Goal: Check status: Check status

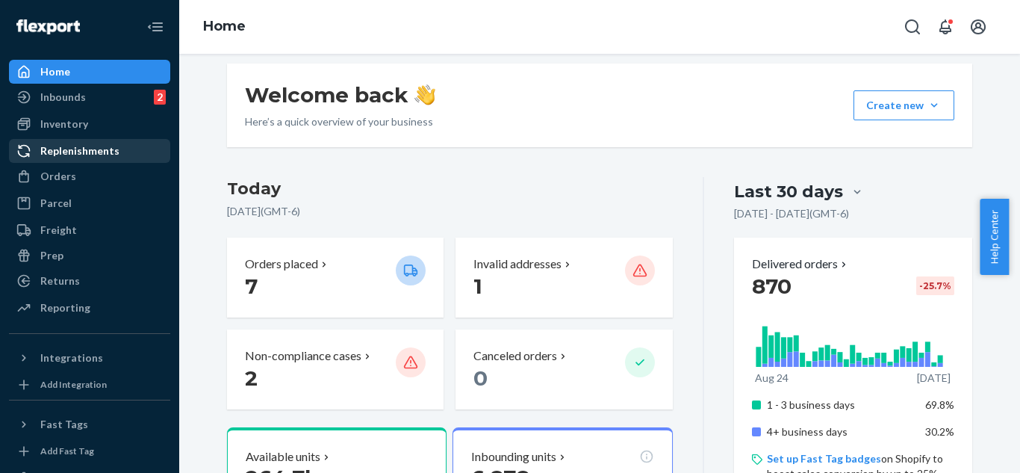
click at [124, 147] on div "Replenishments" at bounding box center [89, 150] width 158 height 21
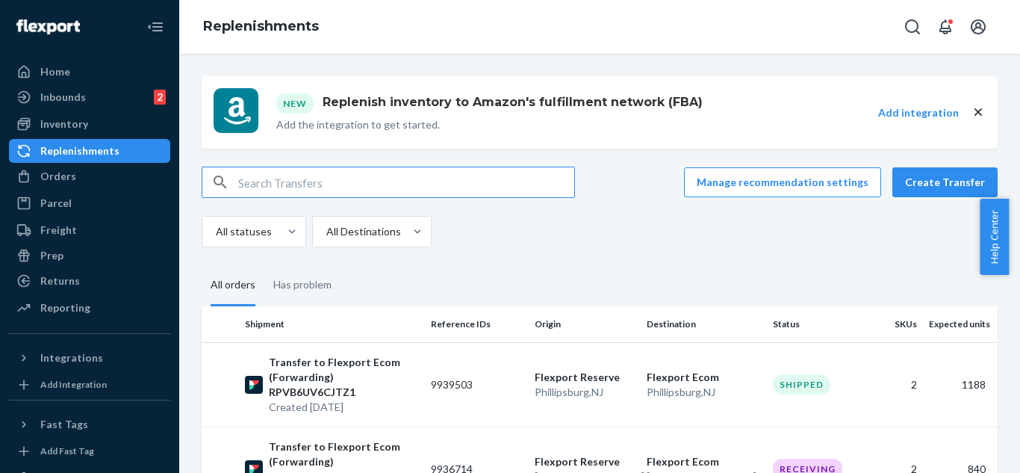
click at [429, 187] on input "text" at bounding box center [406, 182] width 336 height 30
paste input "USC0000032"
type input "USC0000032"
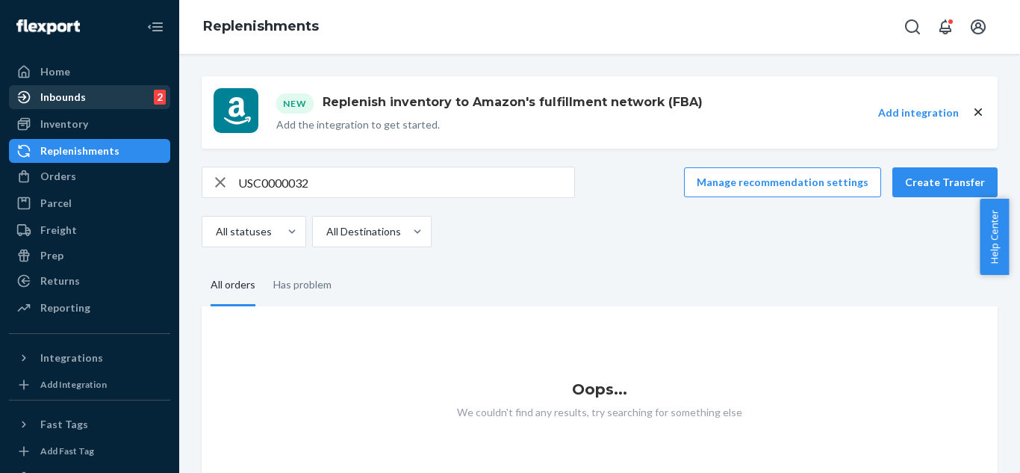
click at [80, 103] on div "Inbounds" at bounding box center [63, 97] width 46 height 15
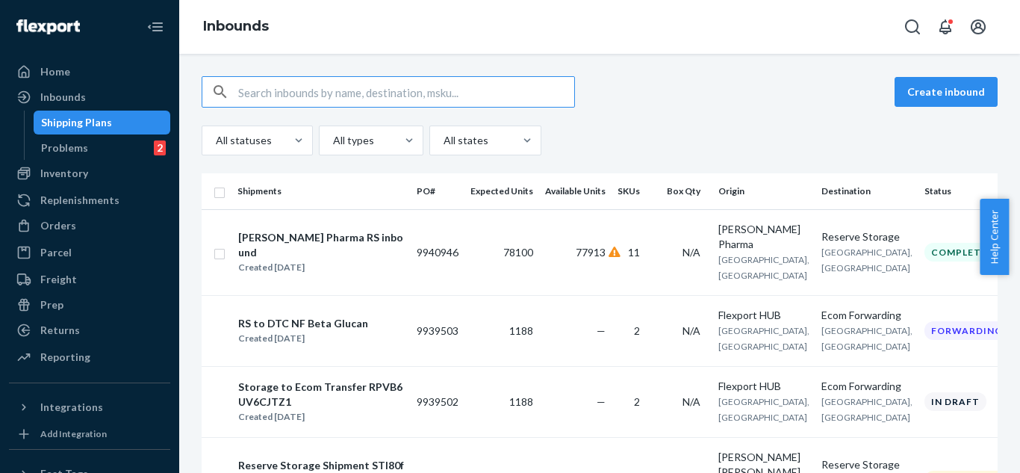
click at [318, 97] on input "text" at bounding box center [406, 92] width 336 height 30
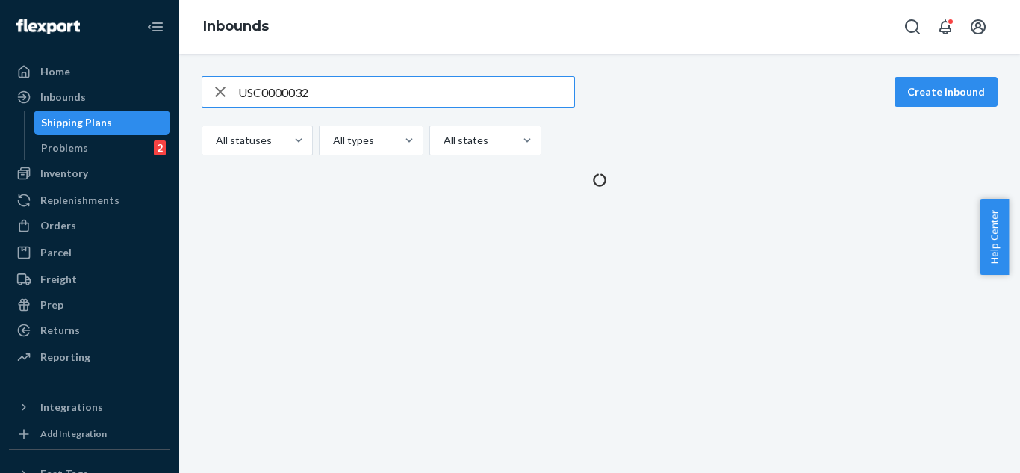
type input "USC0000032"
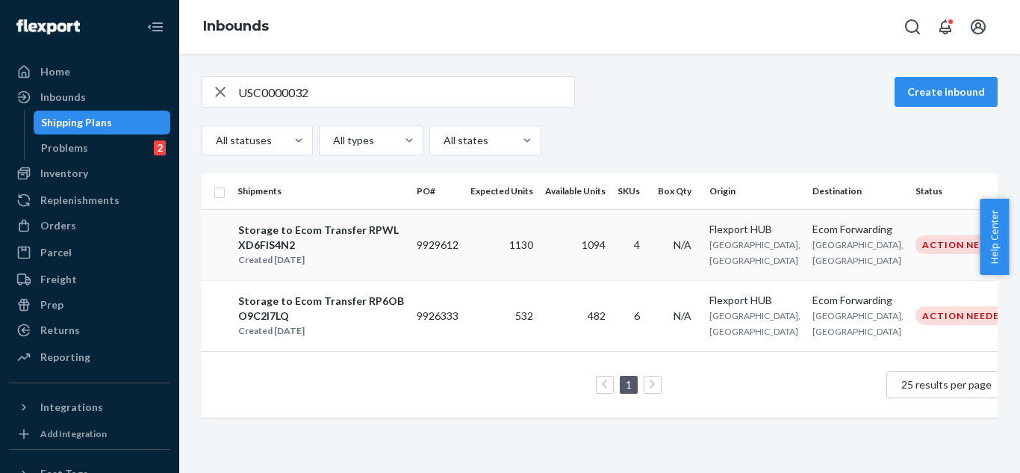
click at [373, 260] on div "Created [DATE]" at bounding box center [321, 259] width 166 height 15
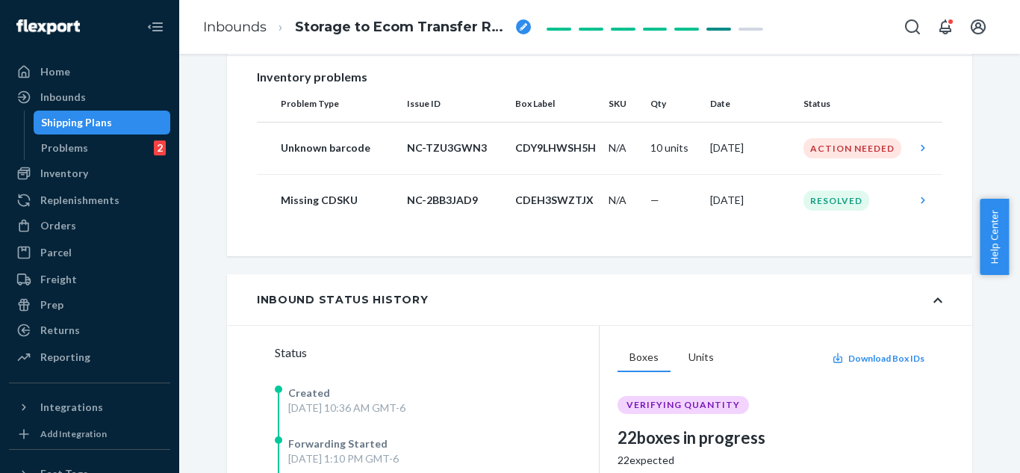
scroll to position [308, 0]
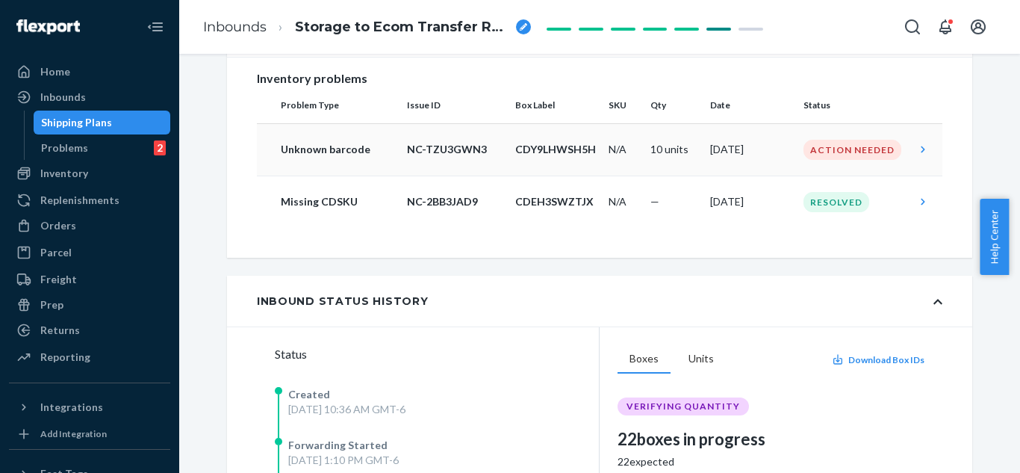
click at [829, 160] on div "Action Needed" at bounding box center [852, 150] width 98 height 20
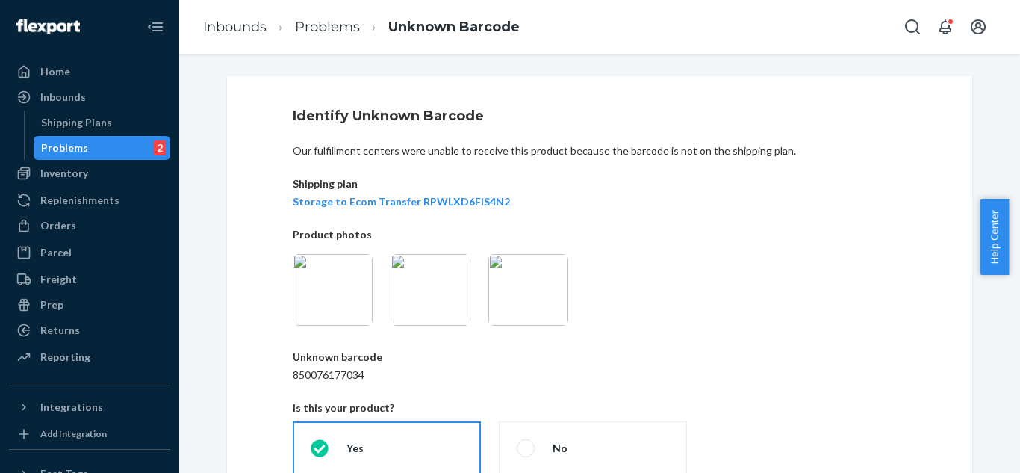
scroll to position [7, 0]
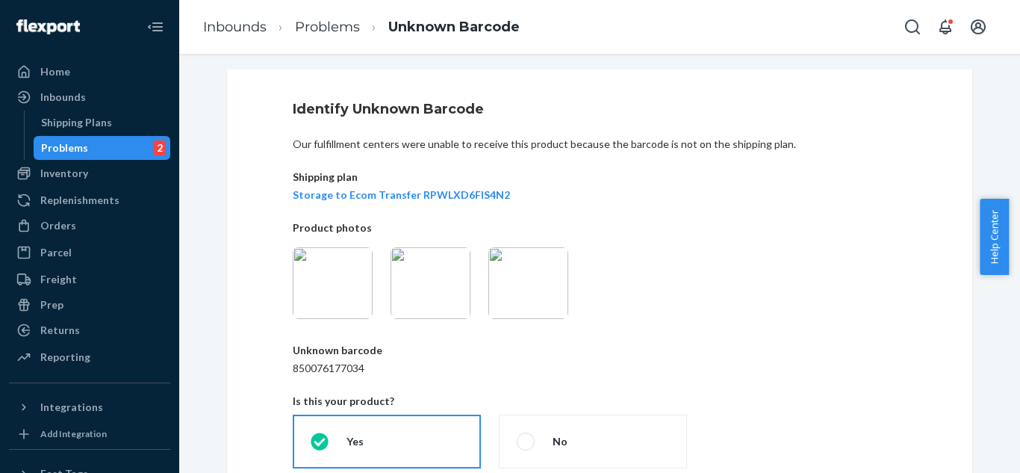
click at [508, 277] on img at bounding box center [528, 283] width 80 height 72
click at [443, 291] on img at bounding box center [430, 283] width 80 height 72
click at [334, 296] on img at bounding box center [333, 283] width 80 height 72
click at [507, 294] on img at bounding box center [528, 283] width 80 height 72
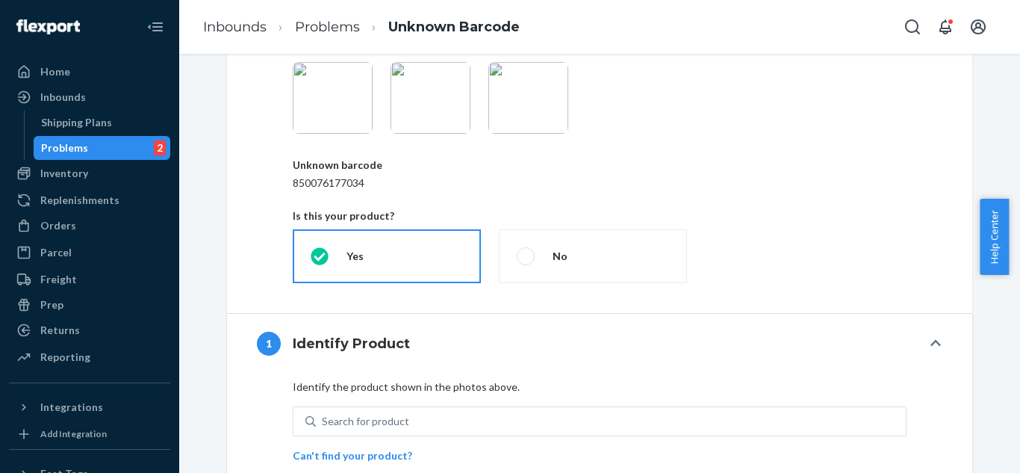
scroll to position [191, 0]
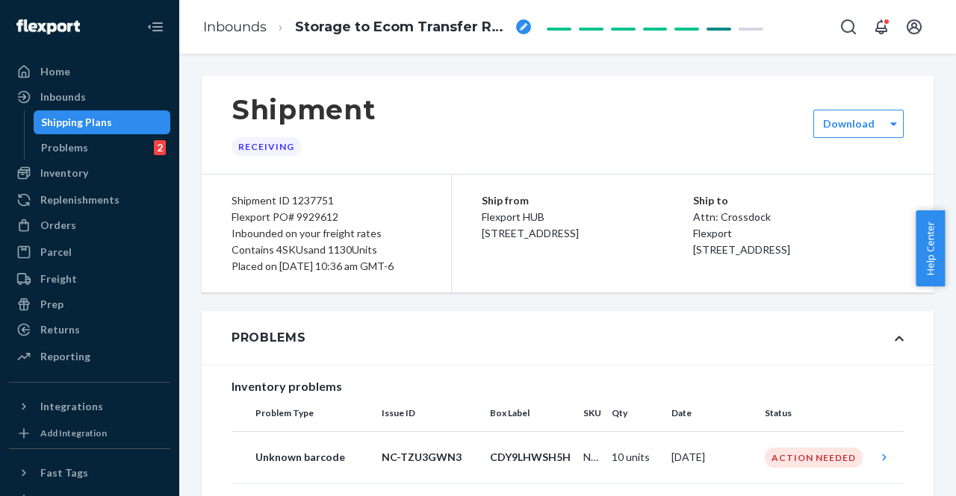
scroll to position [387, 0]
